Goal: Subscribe to service/newsletter

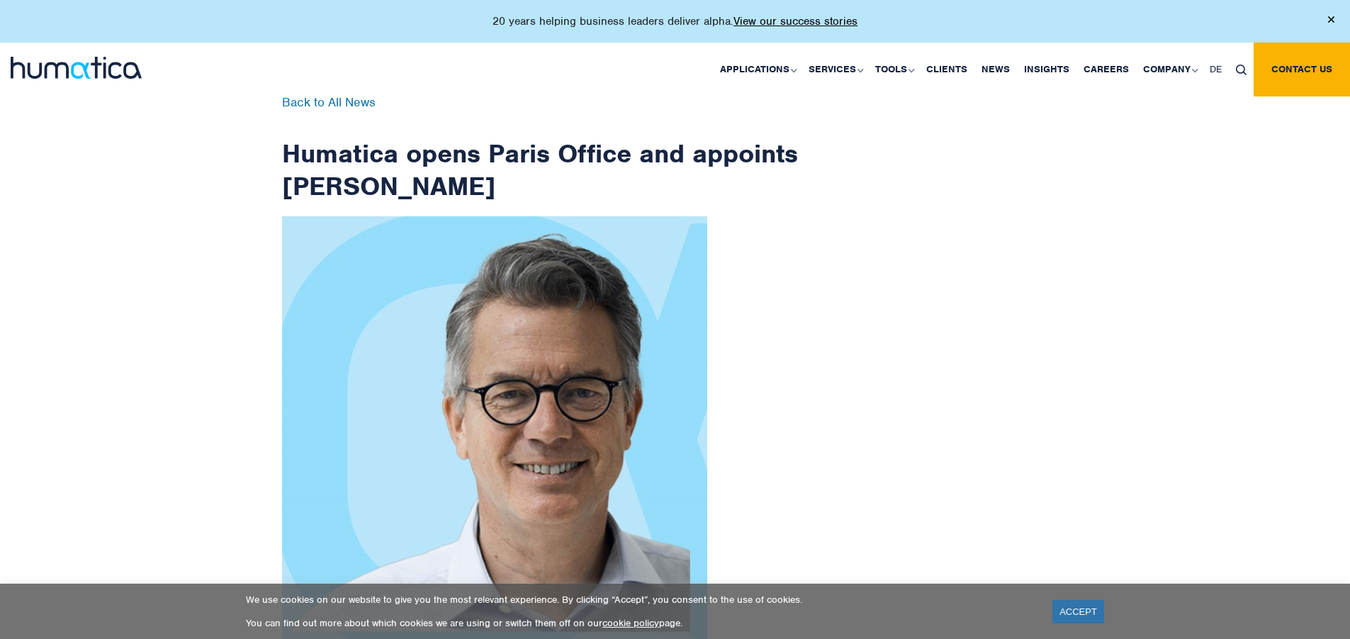
scroll to position [2261, 0]
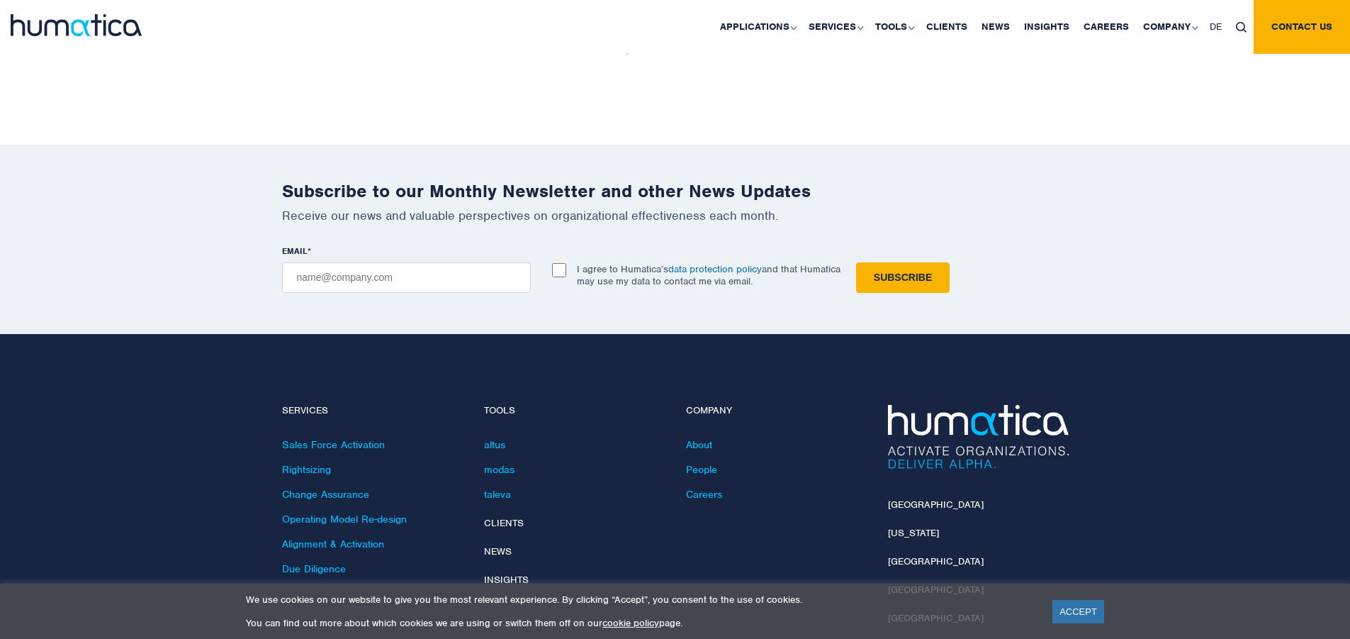
checkbox input "true"
type input "[EMAIL_ADDRESS][DOMAIN_NAME]"
click at [856, 262] on input "Subscribe" at bounding box center [903, 277] width 94 height 30
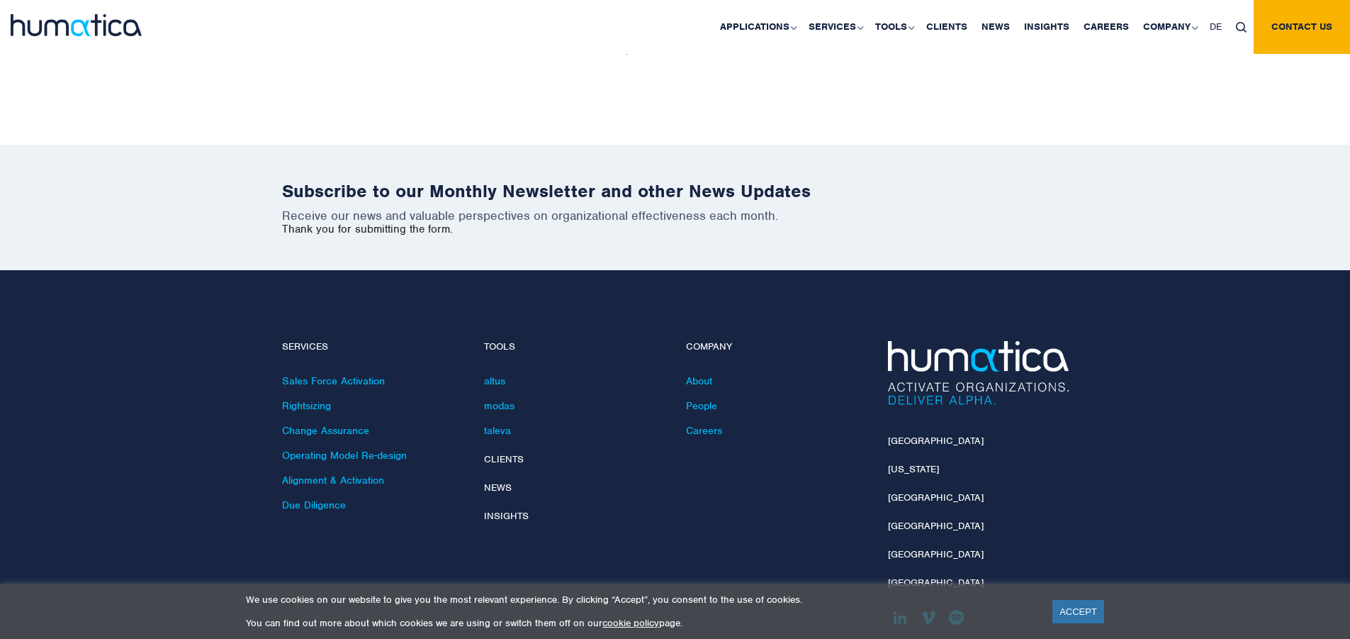
scroll to position [2197, 0]
